Goal: Transaction & Acquisition: Obtain resource

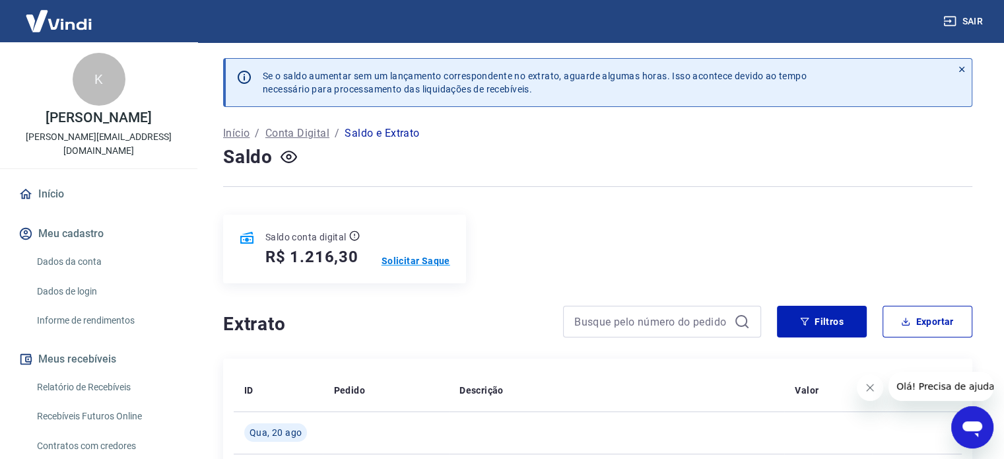
click at [417, 261] on p "Solicitar Saque" at bounding box center [415, 260] width 69 height 13
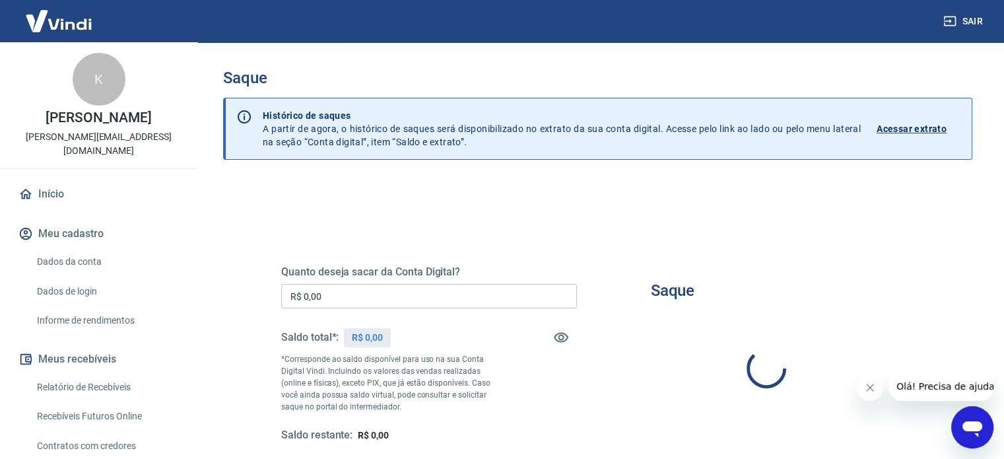
click at [400, 308] on div "Quanto deseja sacar da Conta Digital? R$ 0,00 ​ Saldo total*: R$ 0,00 *Correspo…" at bounding box center [429, 353] width 296 height 177
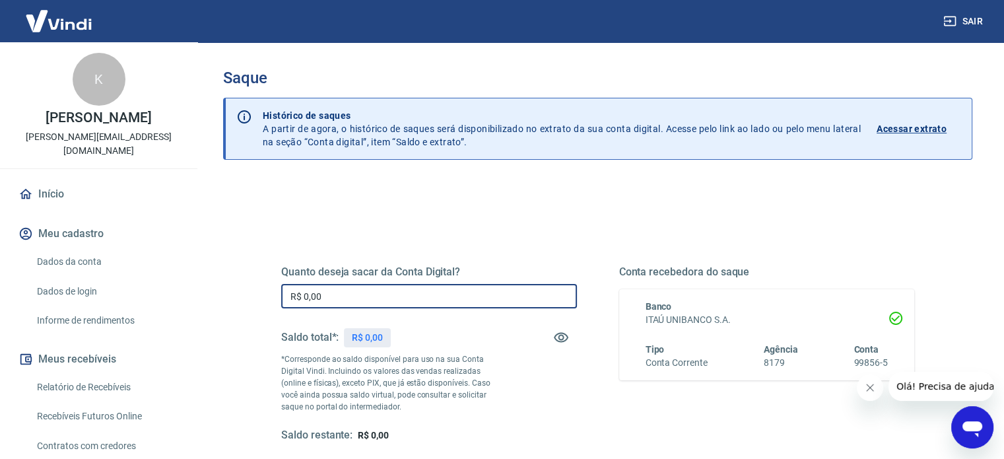
click at [398, 300] on input "R$ 0,00" at bounding box center [429, 296] width 296 height 24
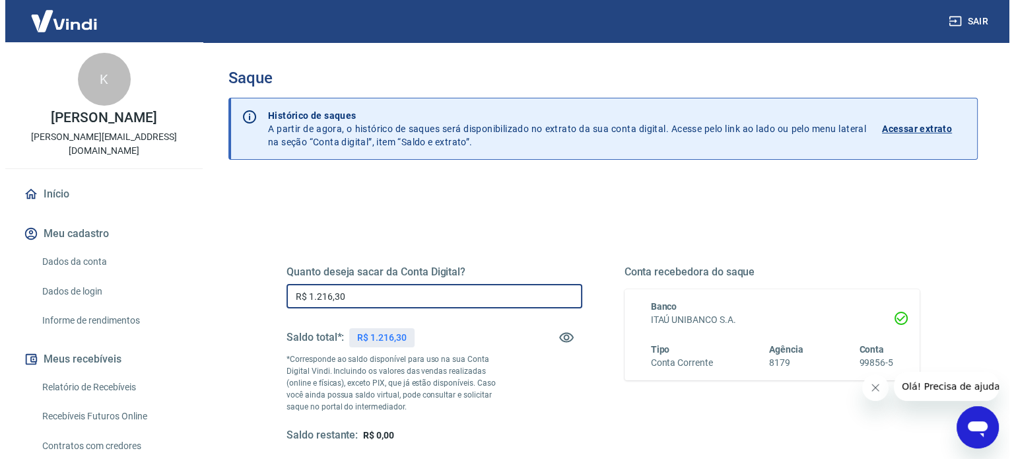
scroll to position [193, 0]
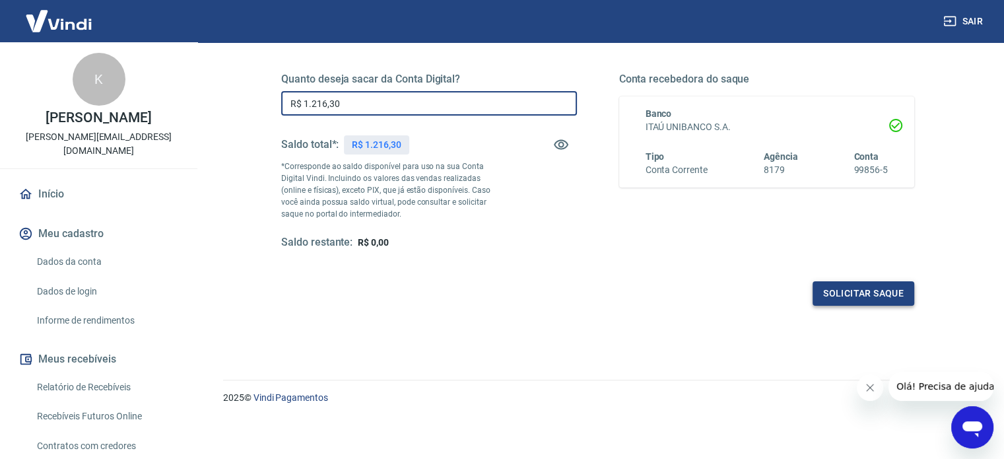
type input "R$ 1.216,30"
click at [894, 300] on button "Solicitar saque" at bounding box center [863, 293] width 102 height 24
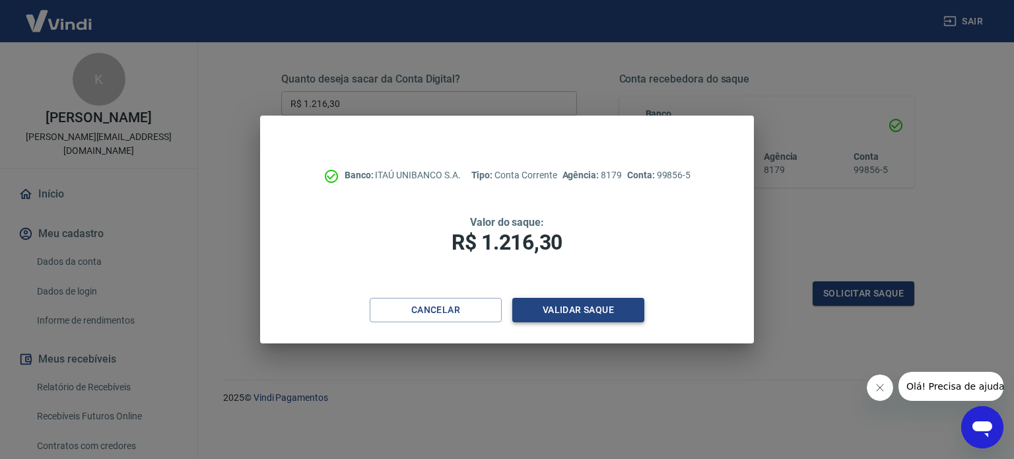
click at [552, 306] on button "Validar saque" at bounding box center [578, 310] width 132 height 24
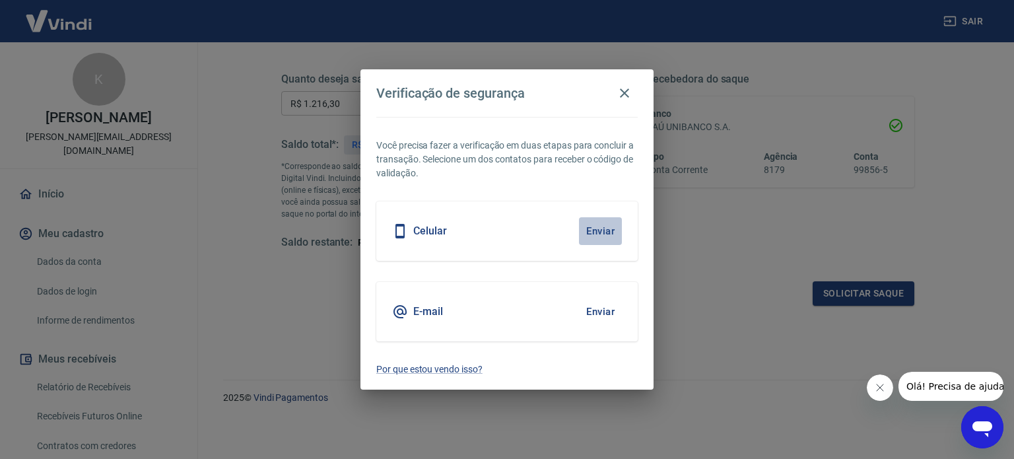
click at [602, 233] on button "Enviar" at bounding box center [600, 231] width 43 height 28
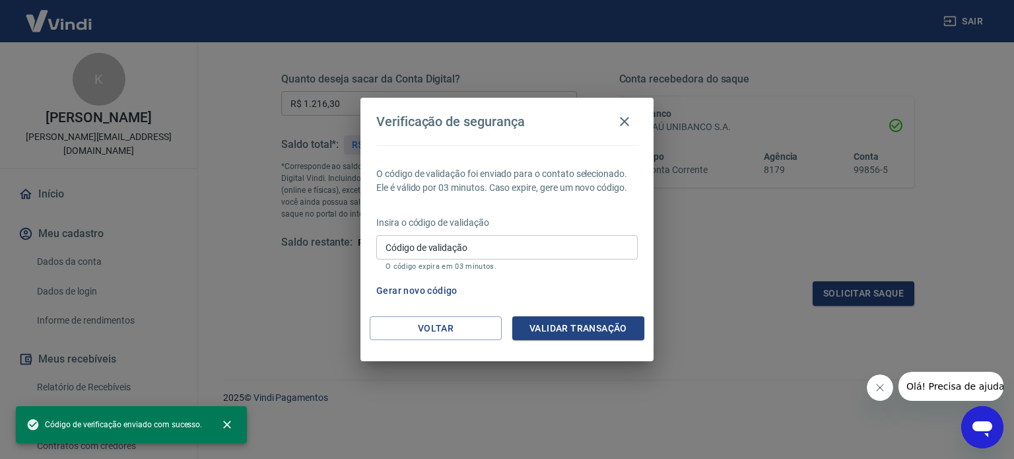
click at [450, 245] on input "Código de validação" at bounding box center [506, 247] width 261 height 24
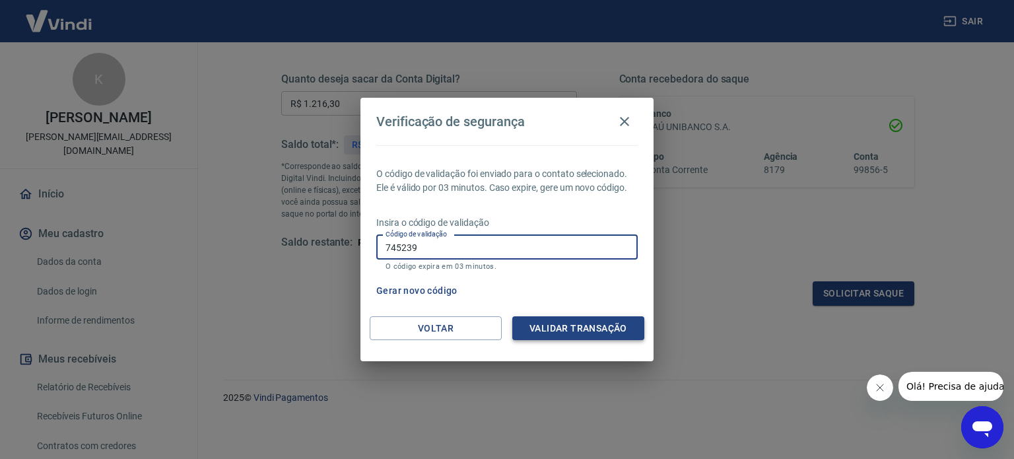
type input "745239"
click at [551, 325] on button "Validar transação" at bounding box center [578, 328] width 132 height 24
